Goal: Information Seeking & Learning: Find specific fact

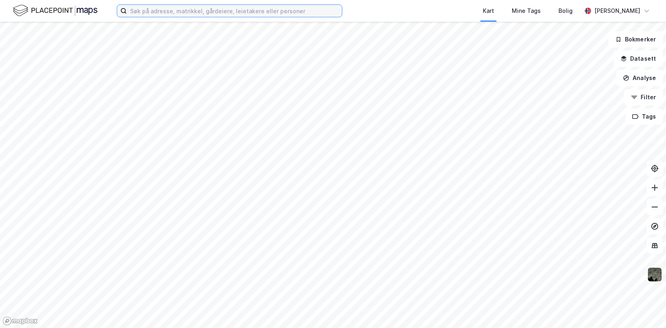
click at [291, 14] on input at bounding box center [234, 11] width 215 height 12
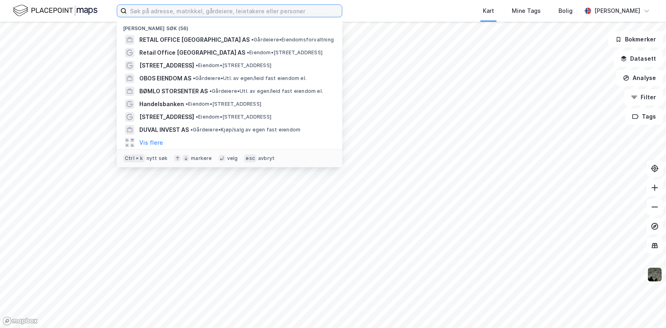
paste input "[STREET_ADDRESS]"
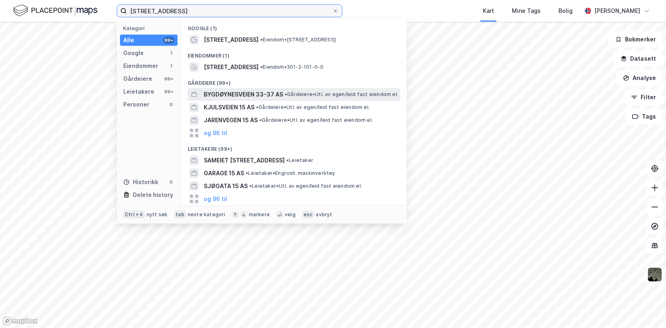
type input "[STREET_ADDRESS]"
click at [231, 96] on span "BYGDØYNESVEIEN 33-37 AS" at bounding box center [243, 95] width 79 height 10
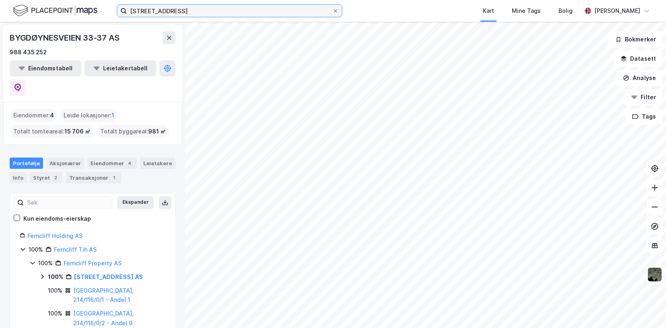
click at [195, 15] on input "[STREET_ADDRESS]" at bounding box center [229, 11] width 205 height 12
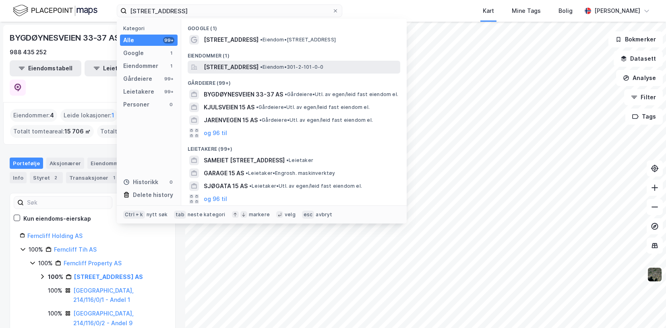
click at [254, 66] on span "[STREET_ADDRESS]" at bounding box center [231, 67] width 55 height 10
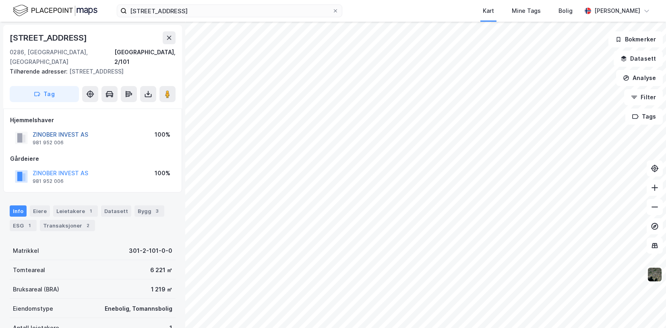
click at [0, 0] on button "ZINOBER INVEST AS" at bounding box center [0, 0] width 0 height 0
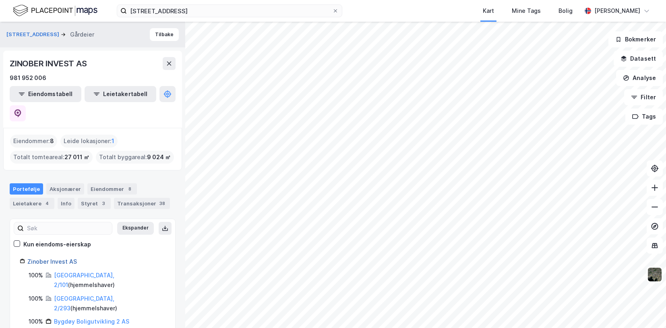
click at [56, 258] on link "Zinober Invest AS" at bounding box center [52, 261] width 50 height 7
click at [22, 109] on icon at bounding box center [18, 113] width 8 height 8
